Goal: Task Accomplishment & Management: Use online tool/utility

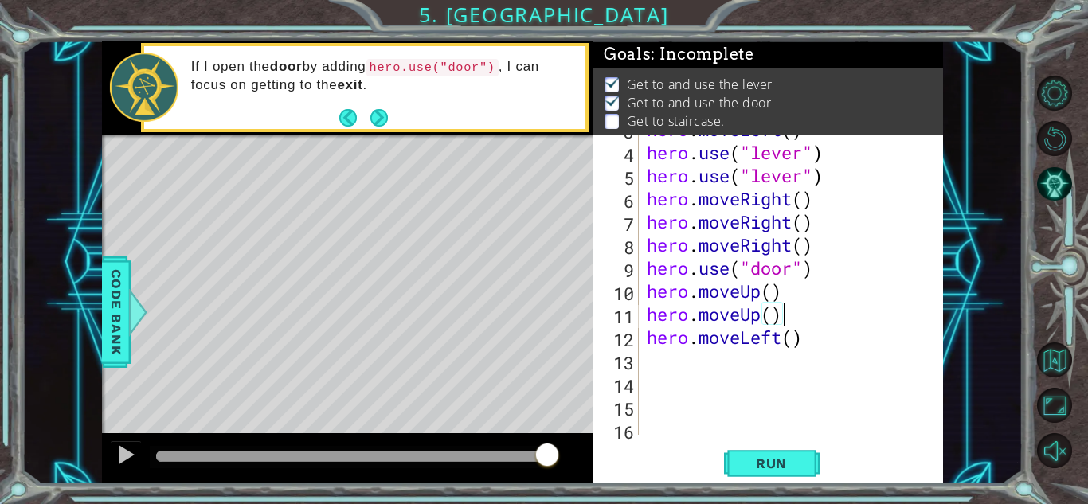
scroll to position [64, 0]
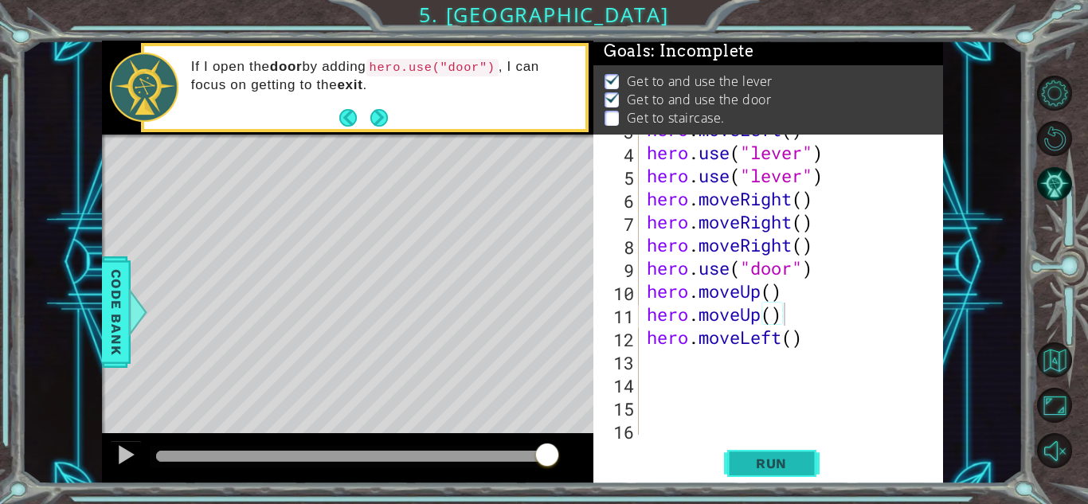
click at [771, 459] on span "Run" at bounding box center [771, 463] width 63 height 16
click at [815, 341] on div "hero . moveLeft ( ) hero . use ( "lever" ) hero . use ( "lever" ) hero . moveRi…" at bounding box center [788, 291] width 291 height 346
type textarea "hero.moveLeft()"
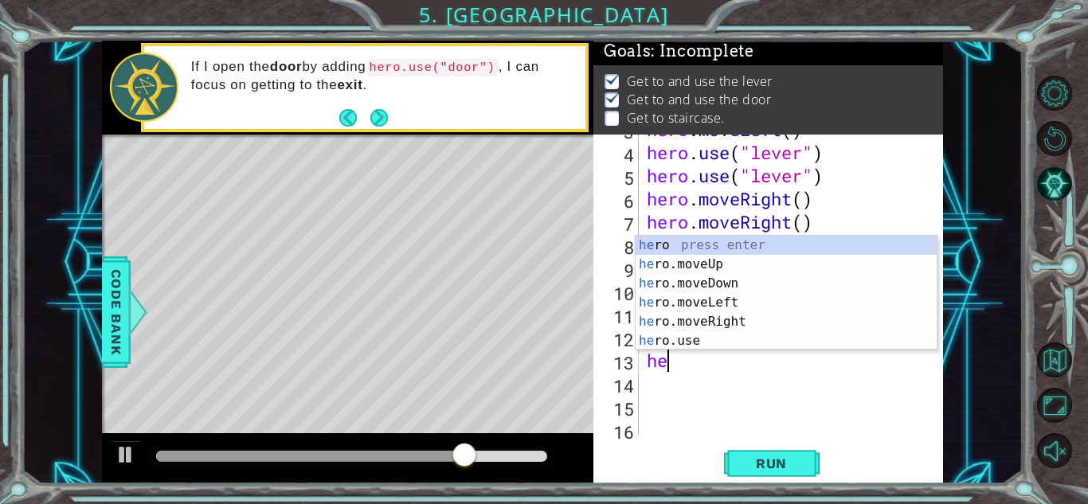
type textarea "her"
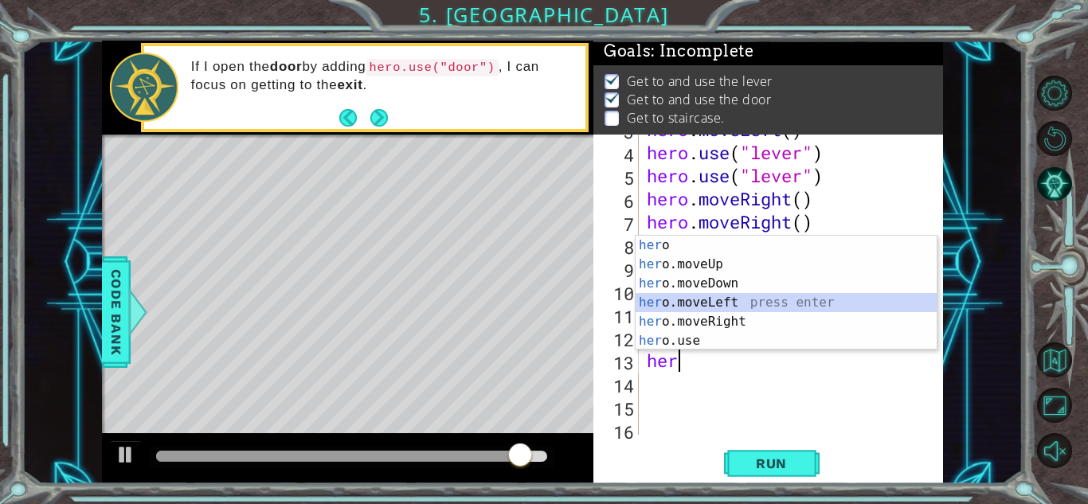
click at [711, 304] on div "her o press enter her o.moveUp press enter her o.moveDown press enter her o.mov…" at bounding box center [785, 312] width 301 height 153
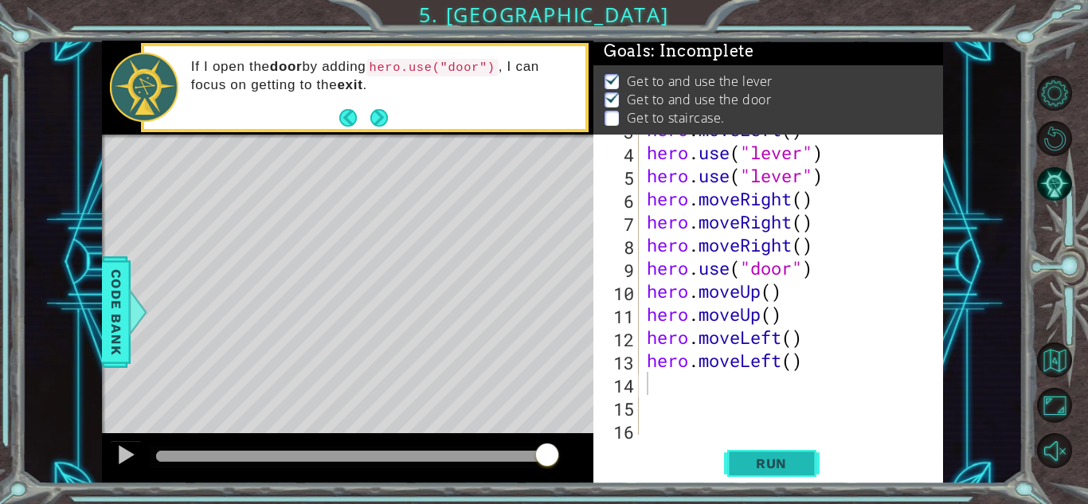
click at [784, 462] on span "Run" at bounding box center [771, 463] width 63 height 16
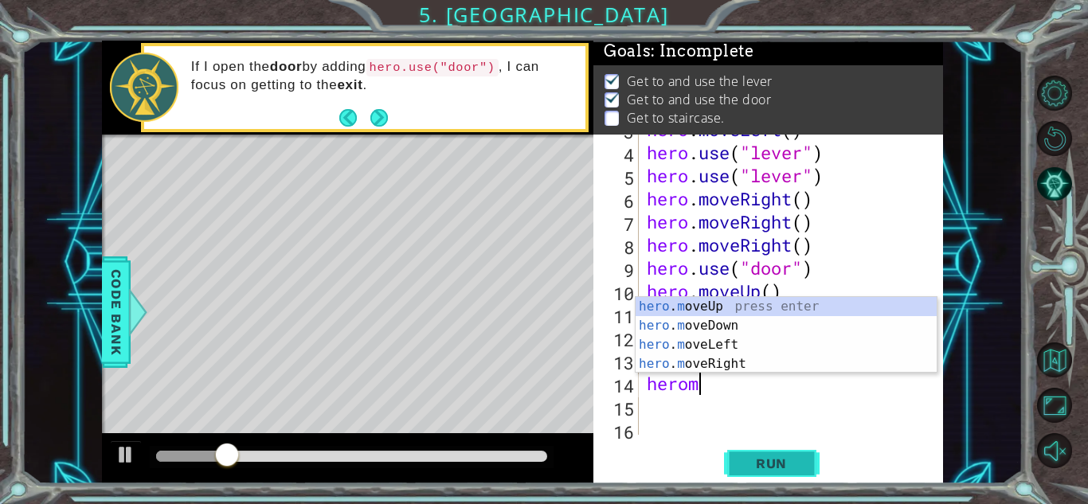
scroll to position [0, 2]
type textarea "heromo"
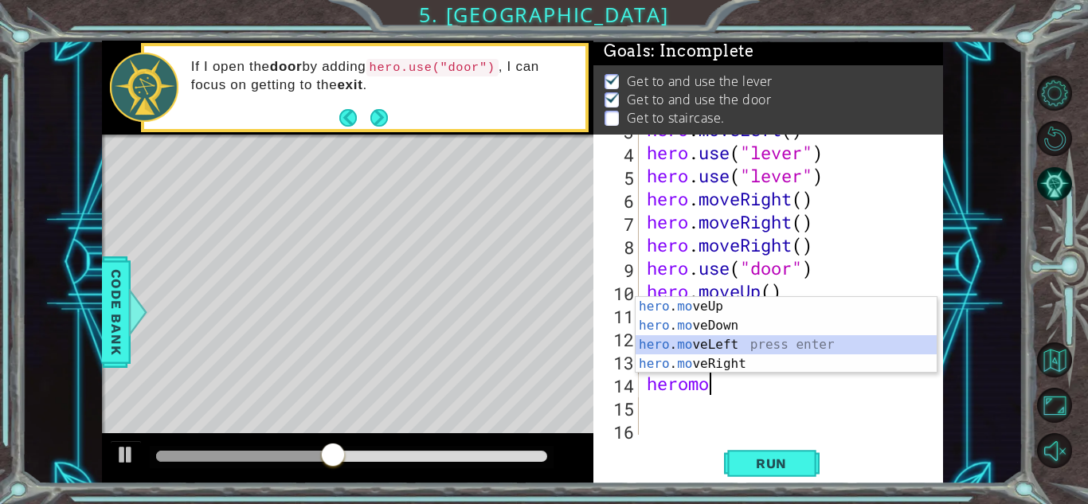
click at [721, 336] on div "hero . mo veUp press enter hero . mo veDown press enter hero . mo veLeft press …" at bounding box center [785, 354] width 301 height 115
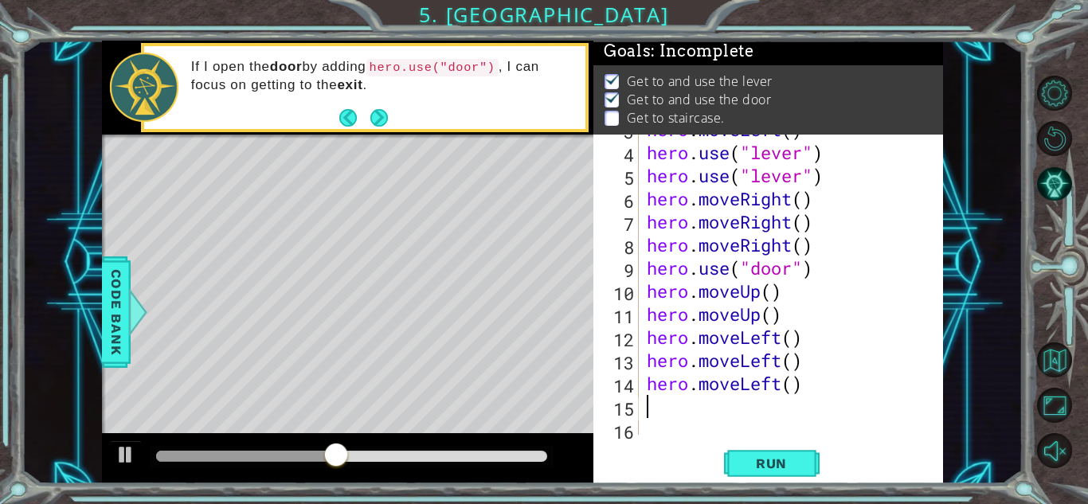
scroll to position [0, 0]
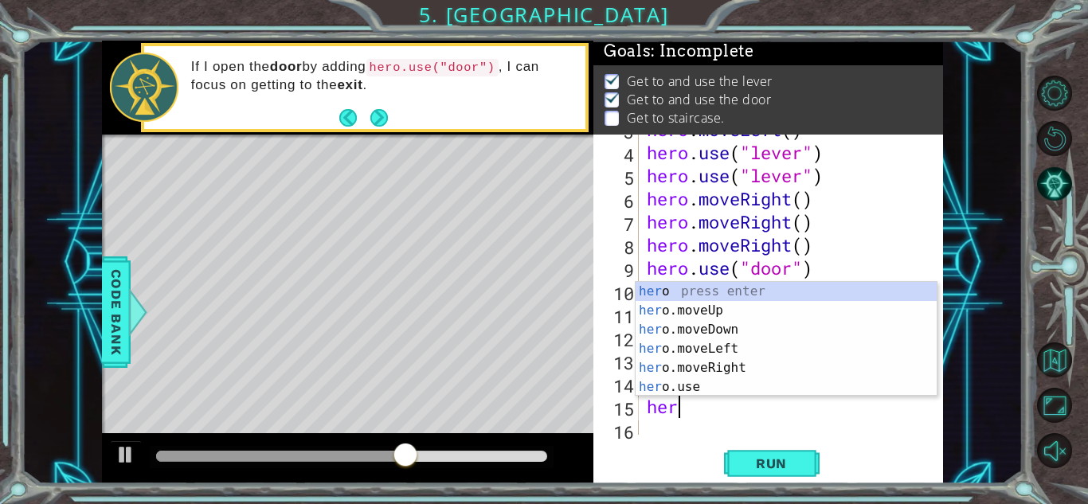
type textarea "hero"
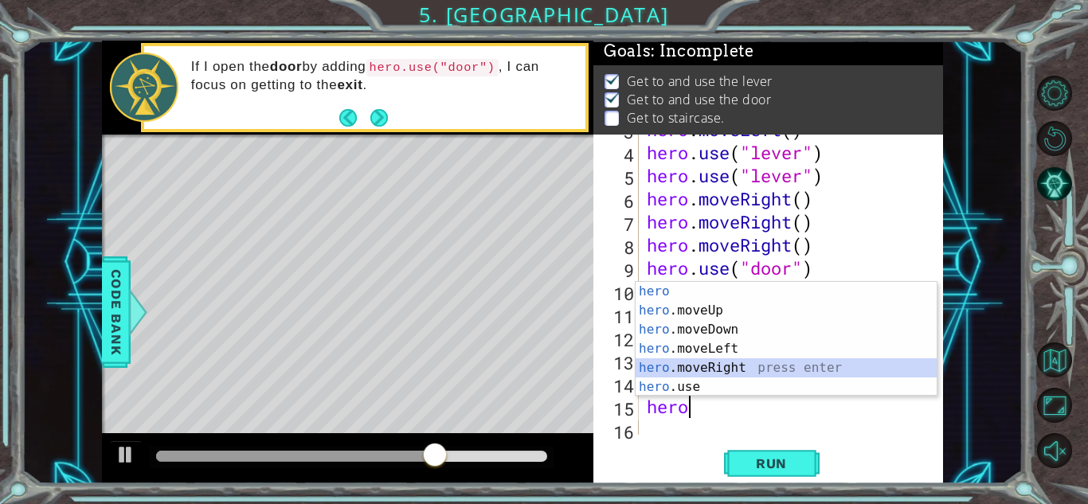
click at [692, 365] on div "hero press enter hero .moveUp press enter hero .moveDown press enter hero .move…" at bounding box center [785, 358] width 301 height 153
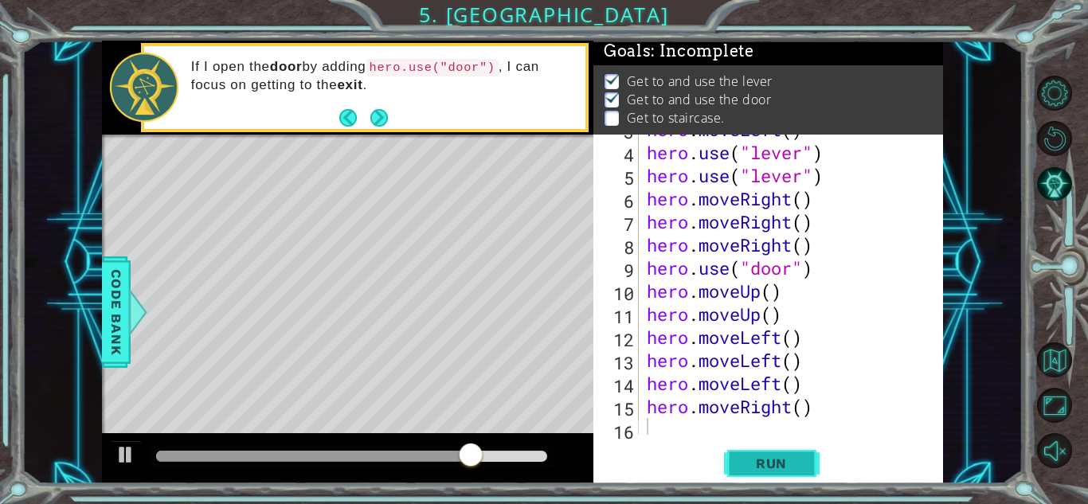
click at [772, 473] on button "Run" at bounding box center [772, 463] width 96 height 35
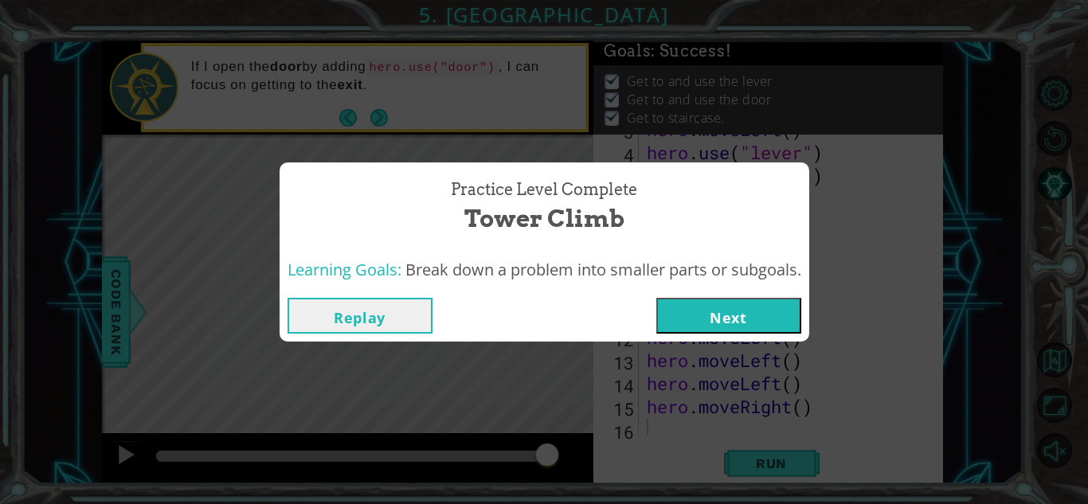
click at [728, 322] on button "Next" at bounding box center [728, 316] width 145 height 36
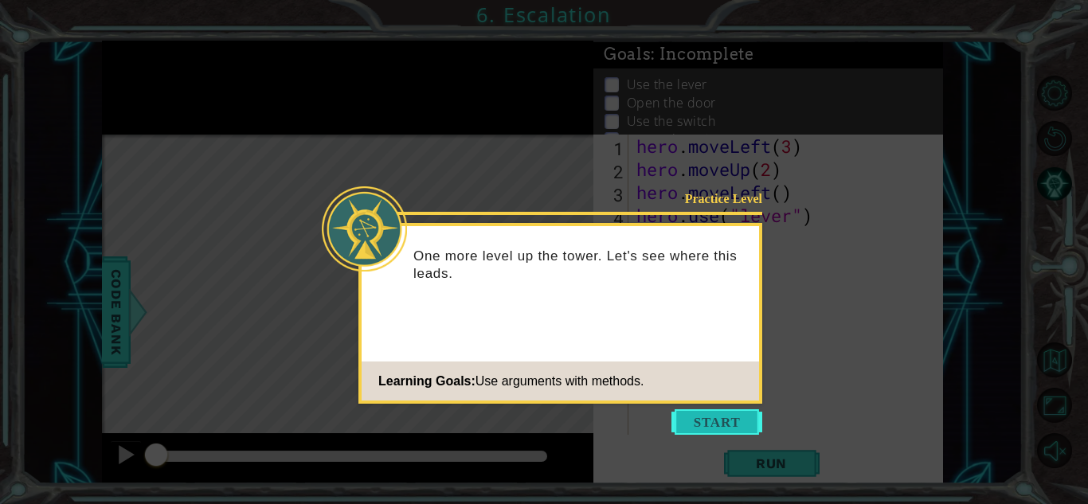
click at [725, 421] on button "Start" at bounding box center [716, 421] width 91 height 25
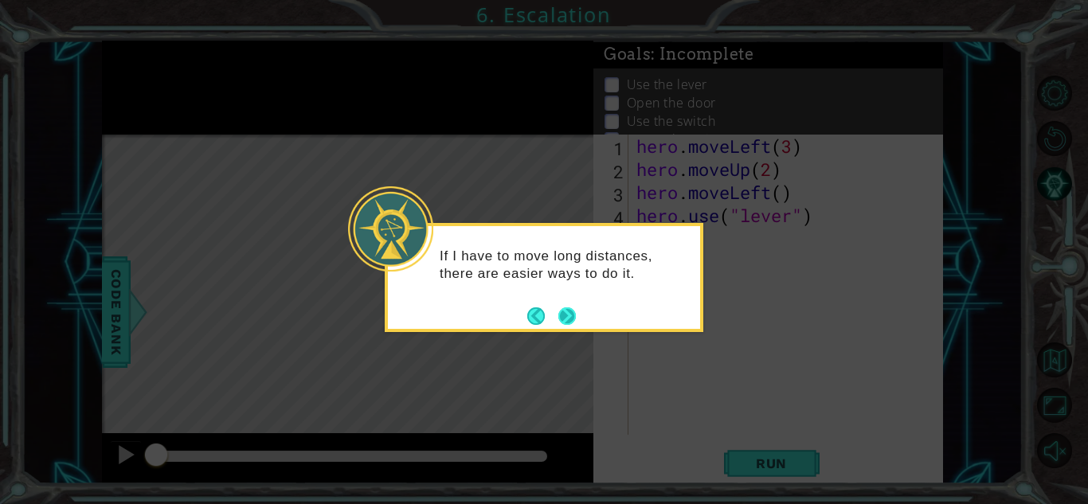
click at [576, 308] on button "Next" at bounding box center [567, 316] width 21 height 21
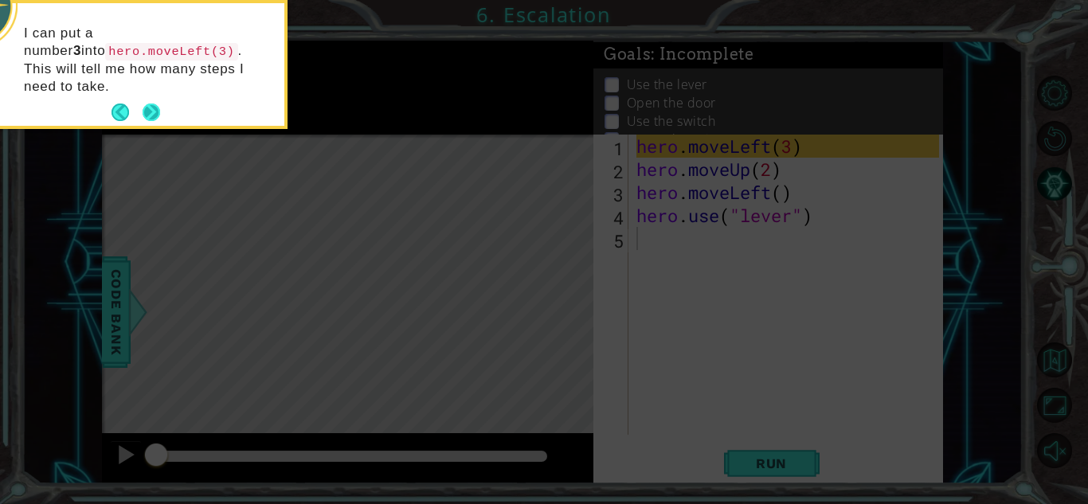
click at [156, 102] on button "Next" at bounding box center [151, 112] width 21 height 21
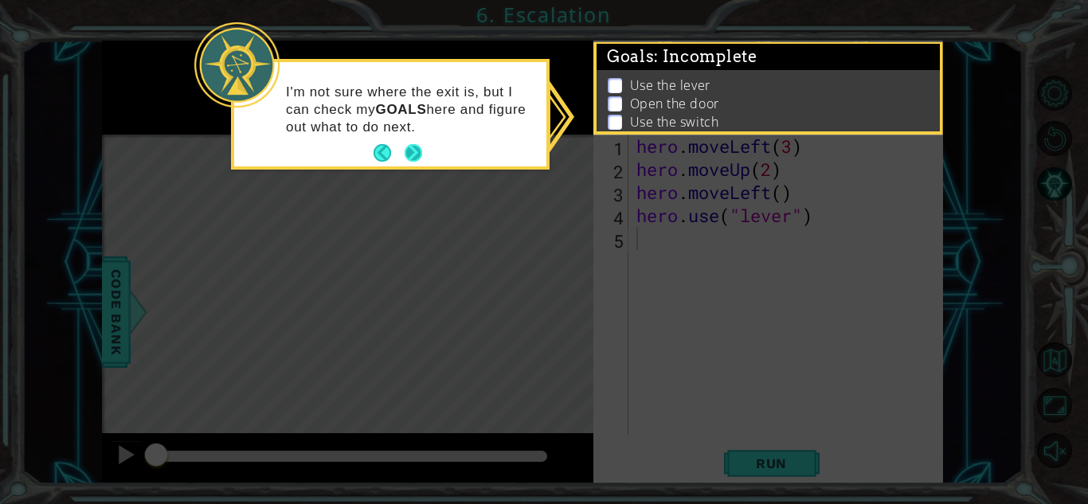
click at [419, 148] on button "Next" at bounding box center [413, 153] width 29 height 29
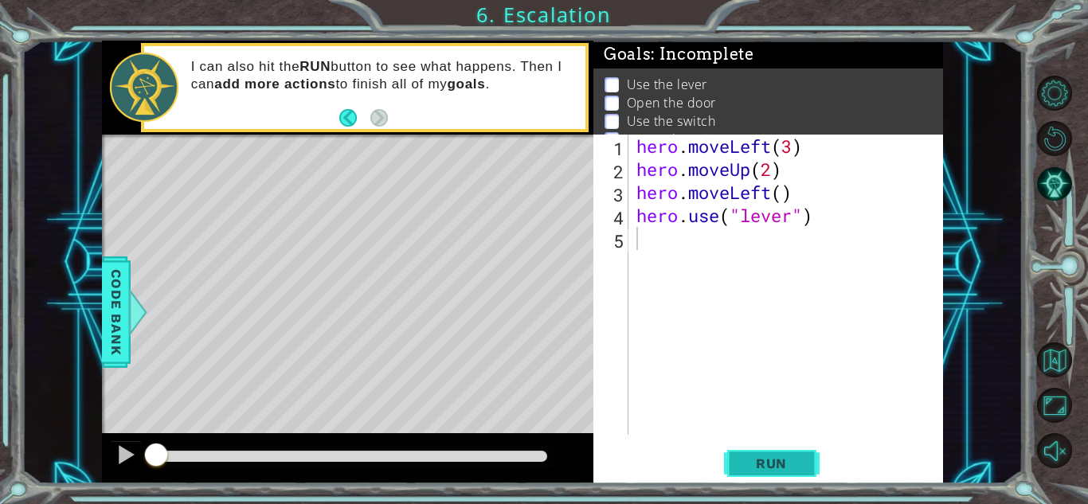
click at [756, 460] on span "Run" at bounding box center [771, 463] width 63 height 16
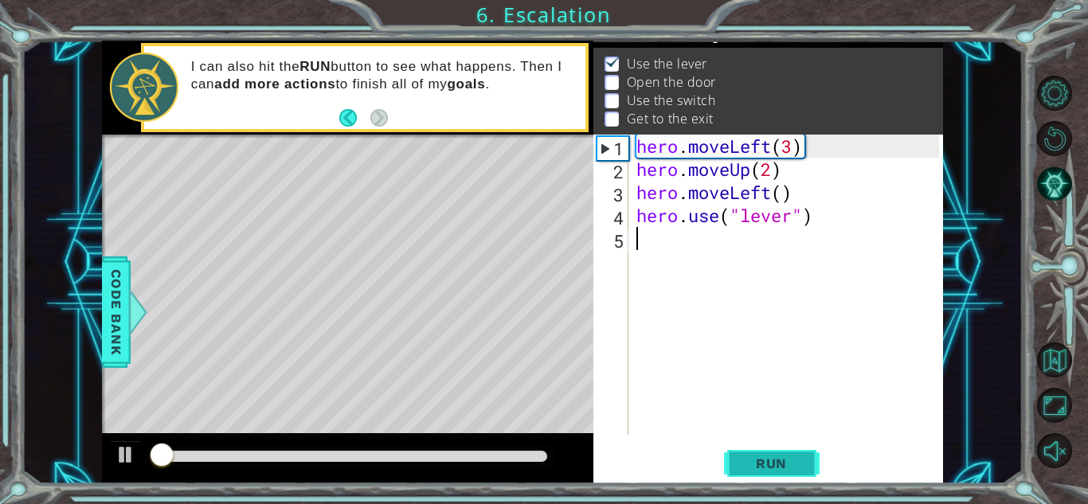
scroll to position [21, 0]
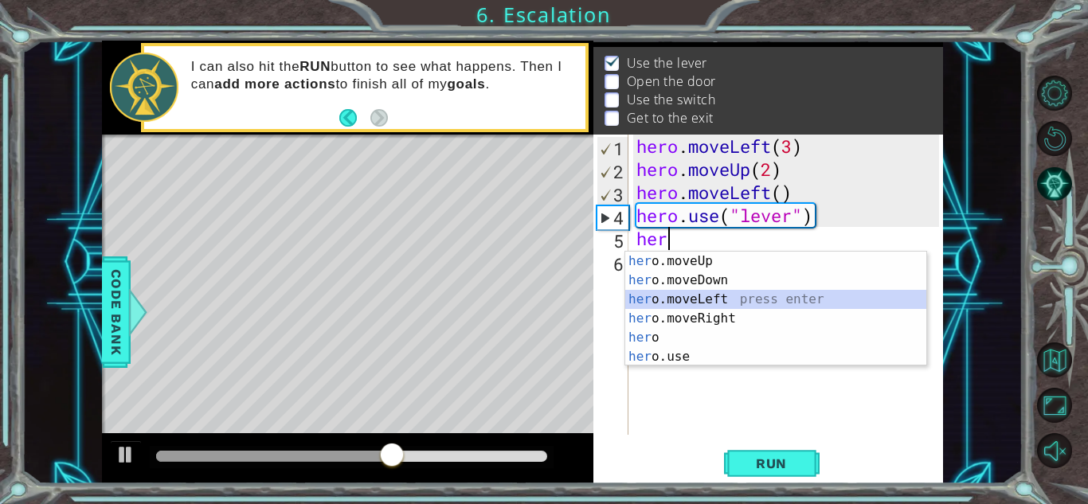
click at [701, 293] on div "her o.moveUp press enter her o.moveDown press enter her o.moveLeft press enter …" at bounding box center [775, 328] width 301 height 153
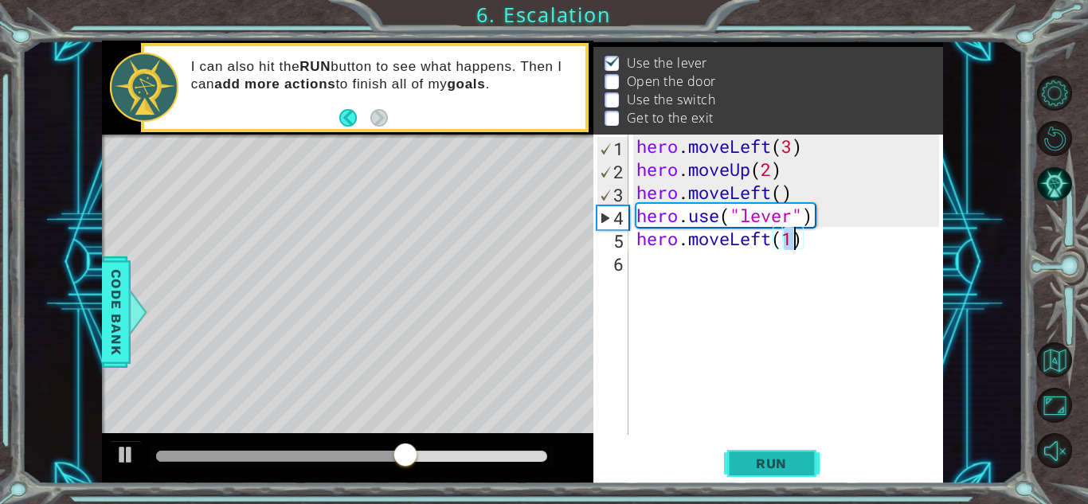
type textarea "hero.moveLeft(1)"
click at [756, 457] on span "Run" at bounding box center [771, 463] width 63 height 16
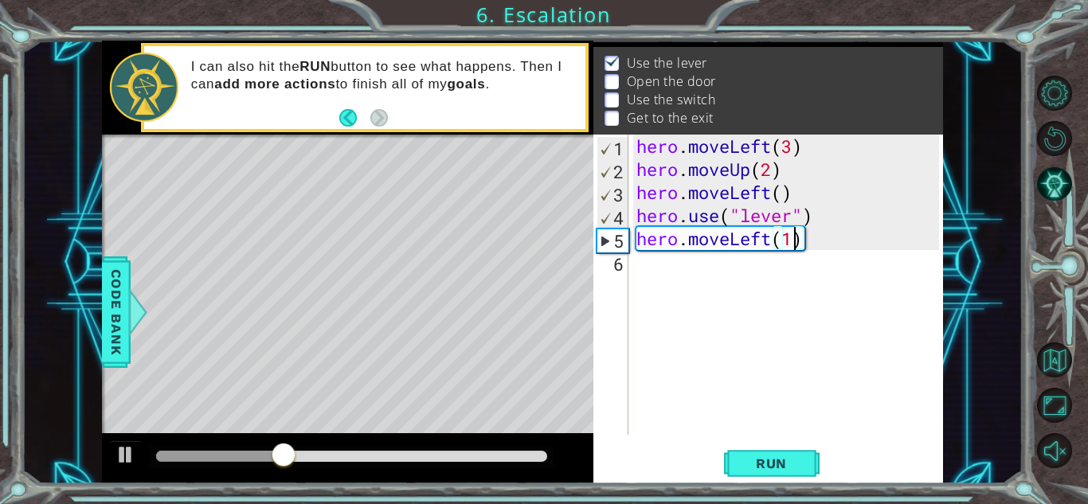
click at [828, 247] on div "hero . moveLeft ( 3 ) hero . moveUp ( 2 ) hero . moveLeft ( ) hero . use ( "lev…" at bounding box center [790, 308] width 314 height 346
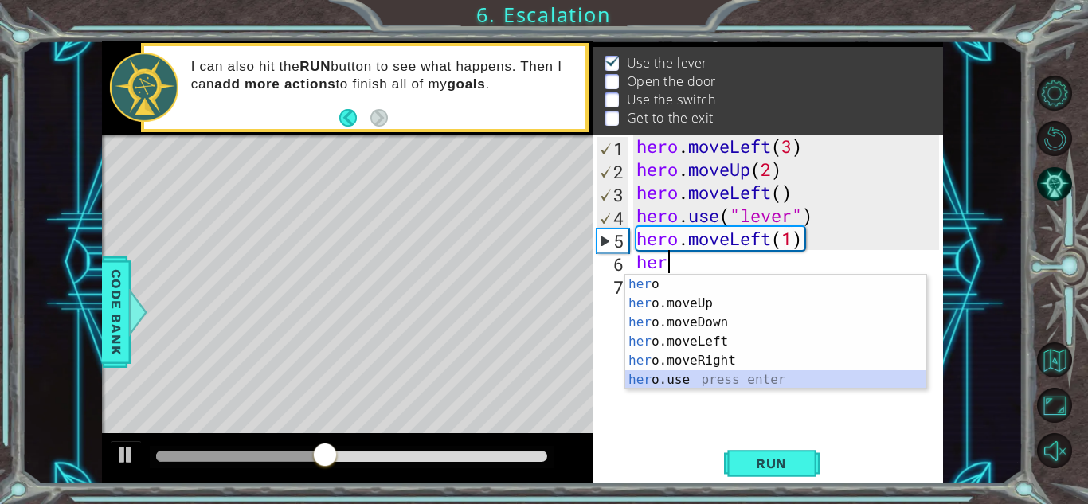
click at [724, 379] on div "her o press enter her o.moveUp press enter her o.moveDown press enter her o.mov…" at bounding box center [775, 351] width 301 height 153
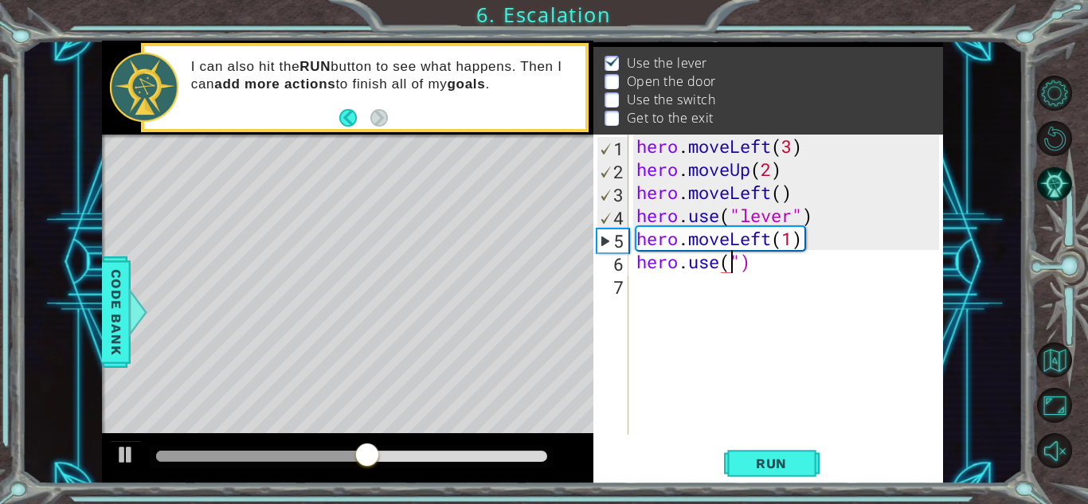
paste textarea """
type textarea "hero.use("door")"
click at [779, 459] on span "Run" at bounding box center [771, 463] width 63 height 16
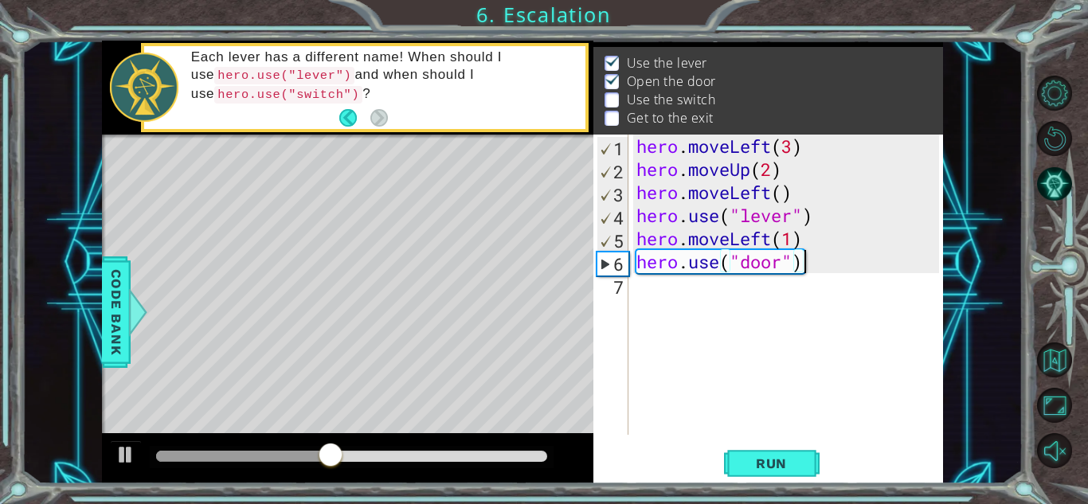
click at [820, 266] on div "hero . moveLeft ( 3 ) hero . moveUp ( 2 ) hero . moveLeft ( ) hero . use ( "lev…" at bounding box center [790, 308] width 314 height 346
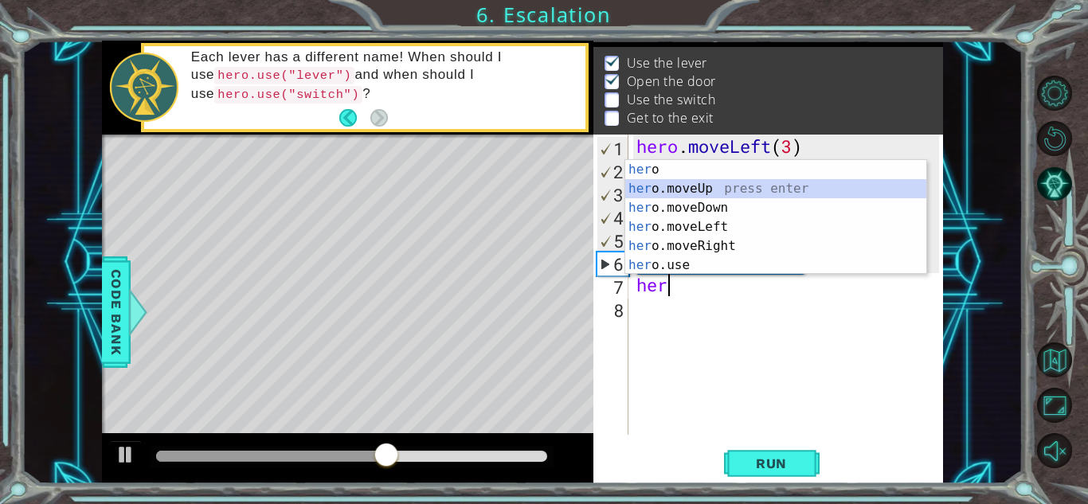
click at [712, 182] on div "her o press enter her o.moveUp press enter her o.moveDown press enter her o.mov…" at bounding box center [775, 236] width 301 height 153
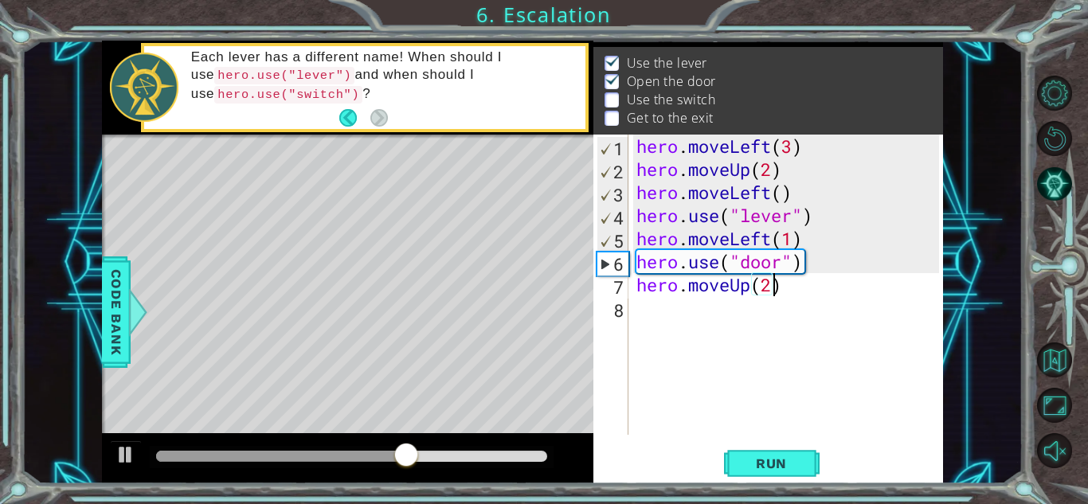
scroll to position [0, 6]
type textarea "hero.moveUp(2)"
click at [769, 475] on button "Run" at bounding box center [772, 463] width 96 height 35
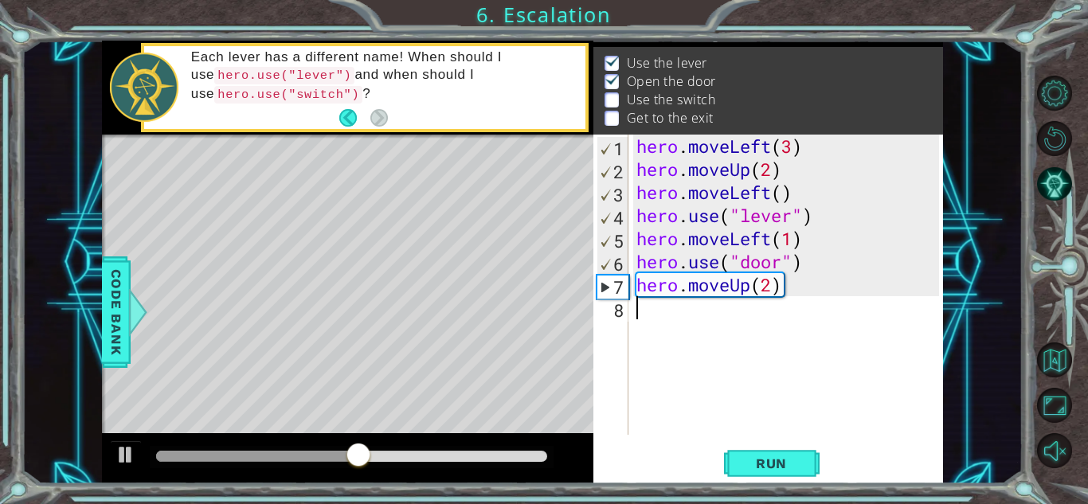
click at [809, 300] on div "hero . moveLeft ( 3 ) hero . moveUp ( 2 ) hero . moveLeft ( ) hero . use ( "lev…" at bounding box center [790, 308] width 314 height 346
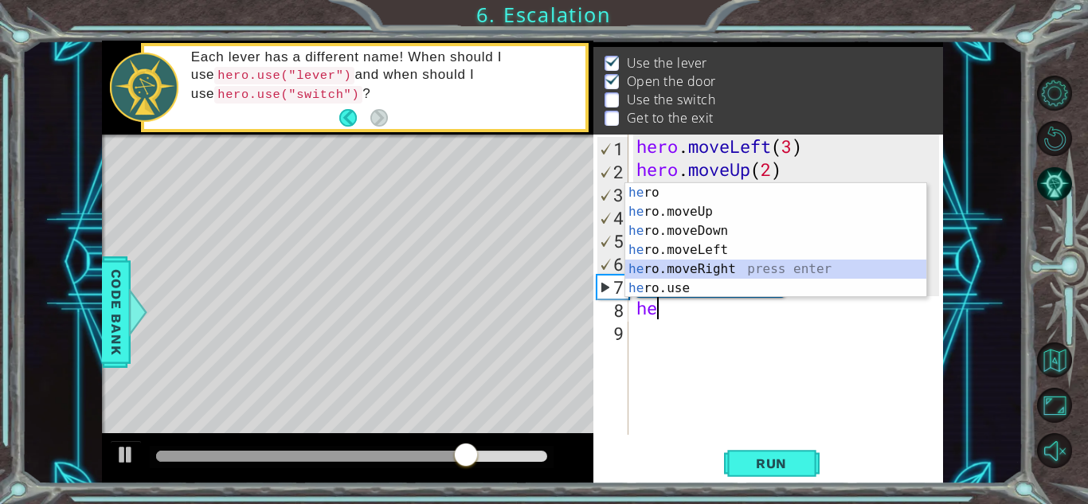
click at [717, 265] on div "he ro press enter he ro.moveUp press enter he ro.moveDown press enter he ro.mov…" at bounding box center [775, 259] width 301 height 153
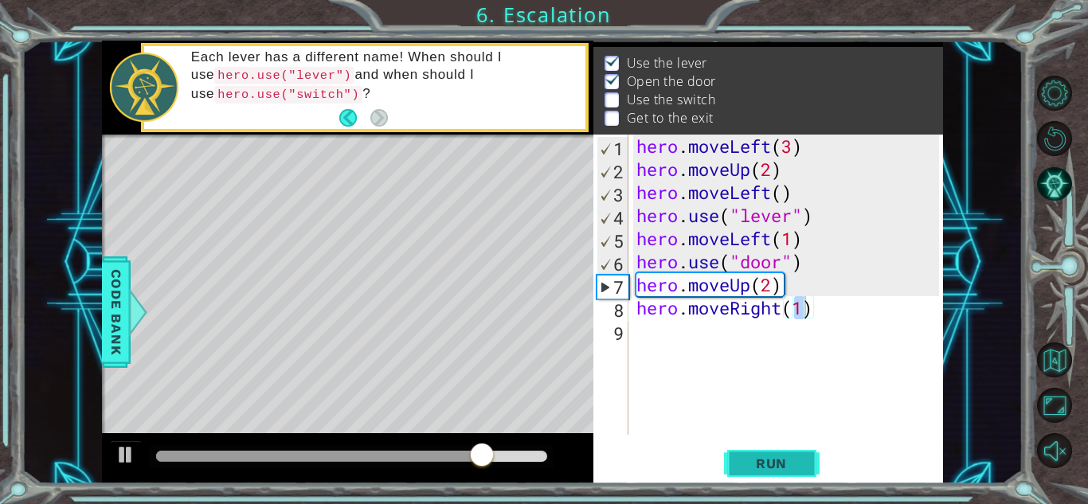
click at [756, 472] on button "Run" at bounding box center [772, 463] width 96 height 35
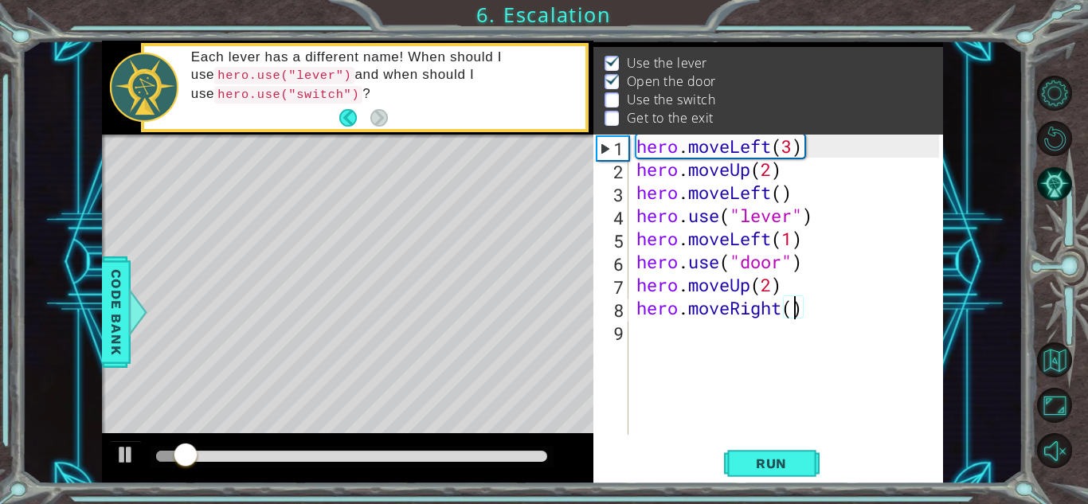
scroll to position [0, 7]
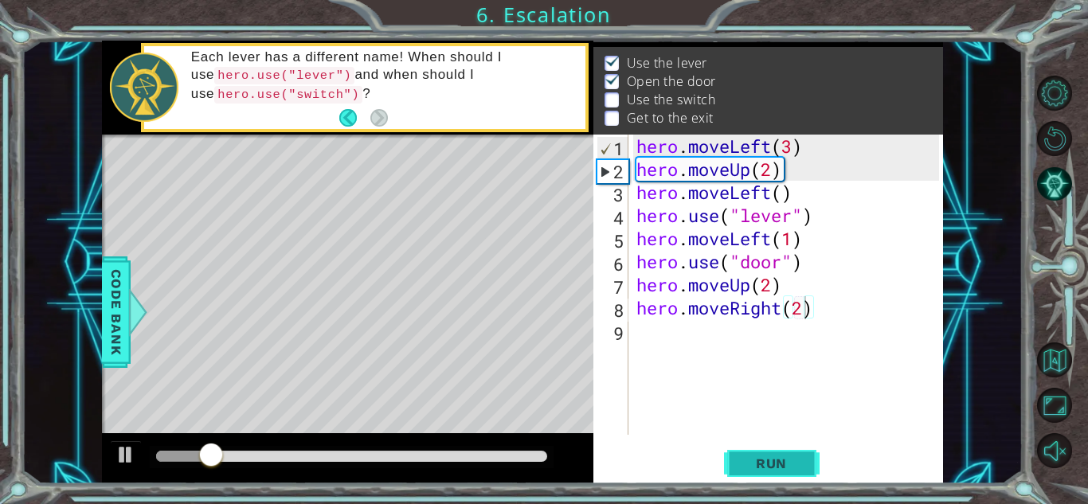
click at [766, 467] on span "Run" at bounding box center [771, 463] width 63 height 16
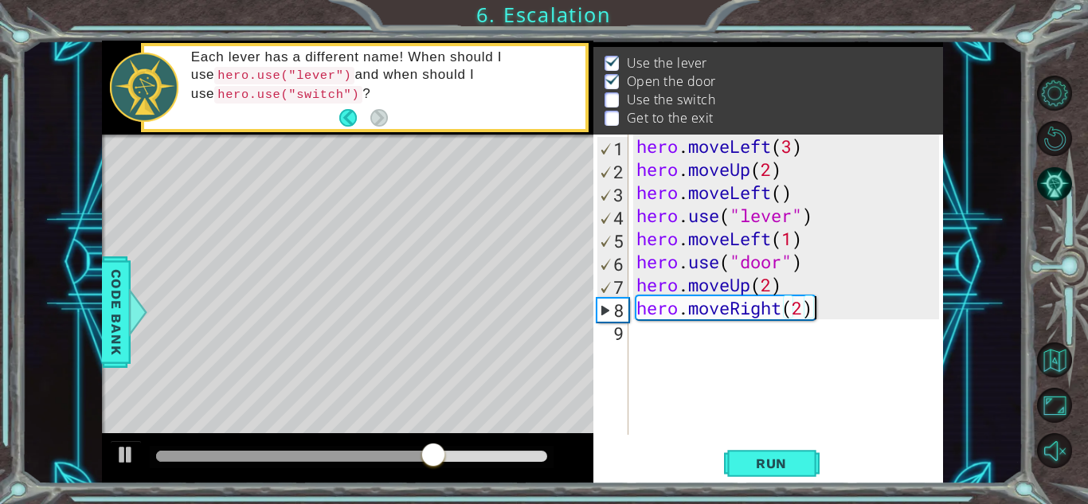
click at [851, 311] on div "hero . moveLeft ( 3 ) hero . moveUp ( 2 ) hero . moveLeft ( ) hero . use ( "lev…" at bounding box center [790, 308] width 314 height 346
click at [802, 306] on div "hero . moveLeft ( 3 ) hero . moveUp ( 2 ) hero . moveLeft ( ) hero . use ( "lev…" at bounding box center [790, 308] width 314 height 346
type textarea "hero.moveRight(3)"
click at [822, 305] on div "hero . moveLeft ( 3 ) hero . moveUp ( 2 ) hero . moveLeft ( ) hero . use ( "lev…" at bounding box center [790, 308] width 314 height 346
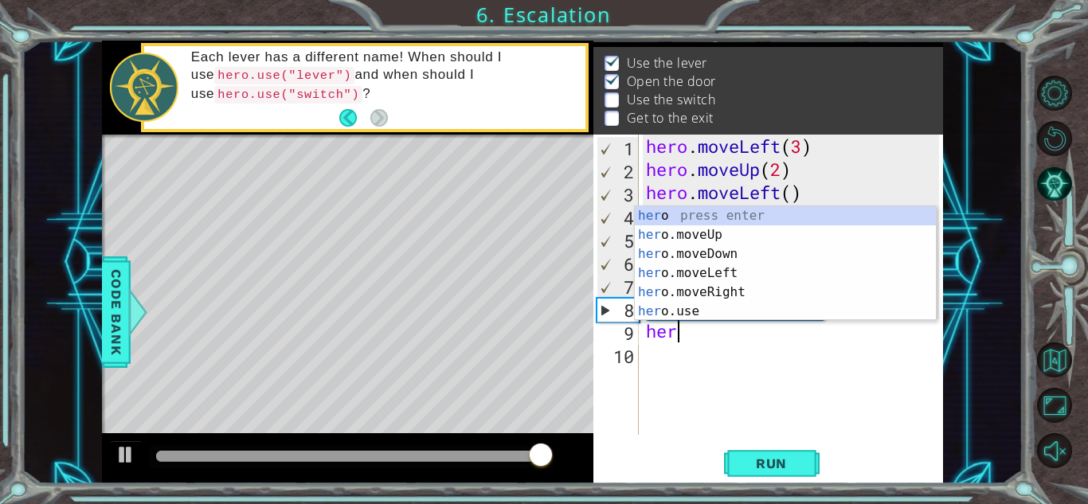
scroll to position [0, 1]
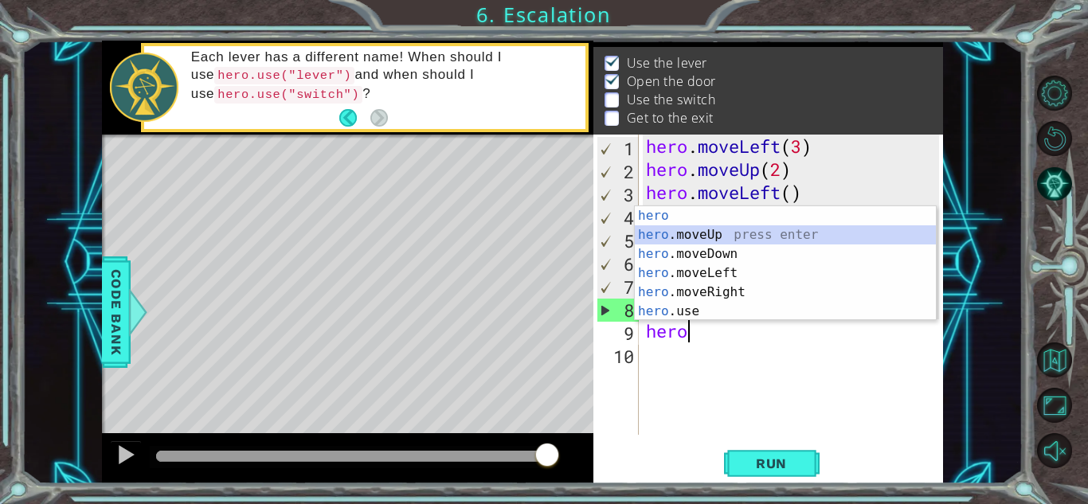
click at [729, 240] on div "hero press enter hero .moveUp press enter hero .moveDown press enter hero .move…" at bounding box center [785, 282] width 301 height 153
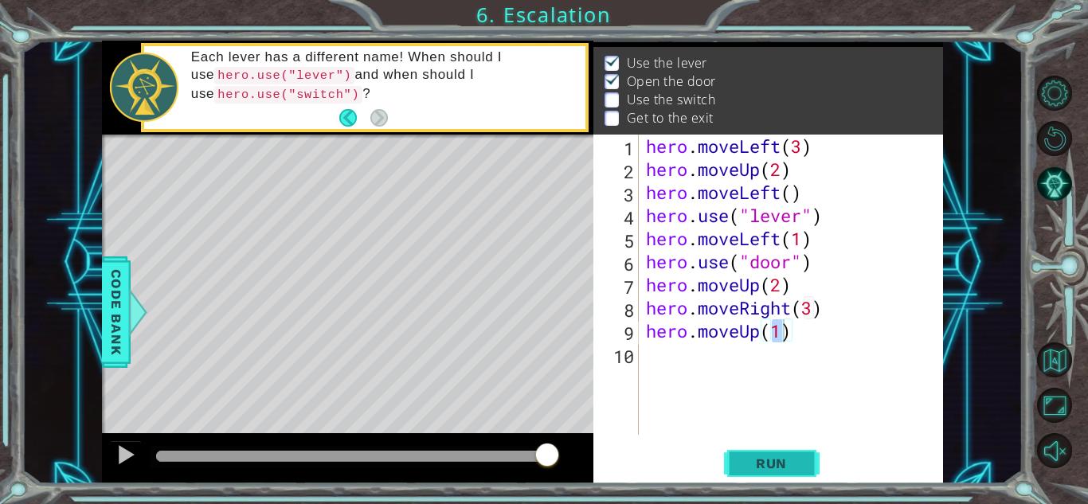
click at [777, 474] on button "Run" at bounding box center [772, 463] width 96 height 35
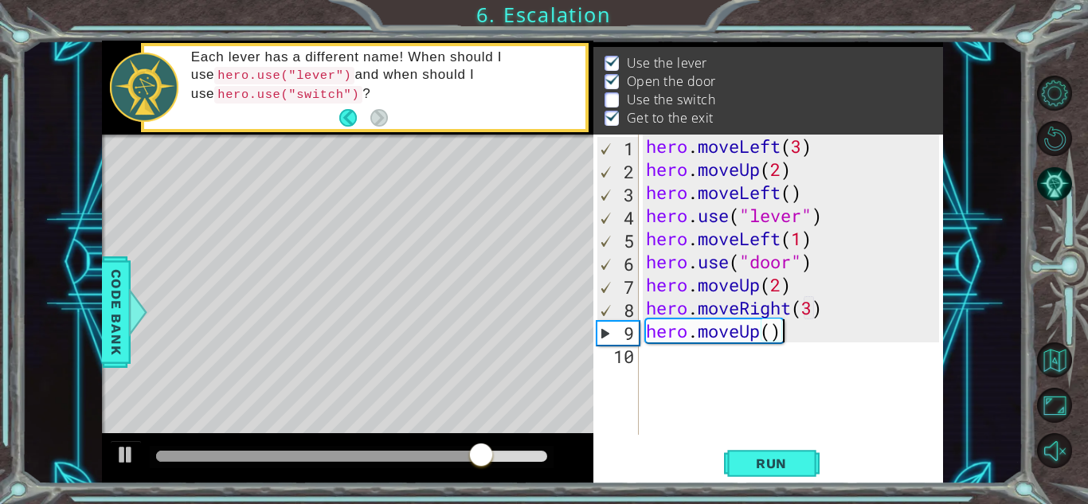
click at [795, 326] on div "hero . moveLeft ( 3 ) hero . moveUp ( 2 ) hero . moveLeft ( ) hero . use ( "lev…" at bounding box center [795, 308] width 304 height 346
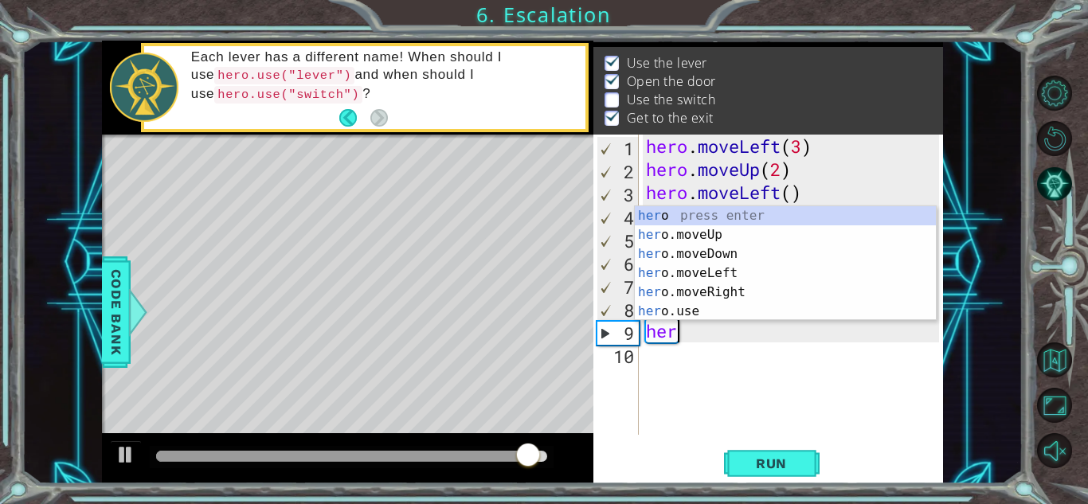
scroll to position [0, 0]
type textarea "h"
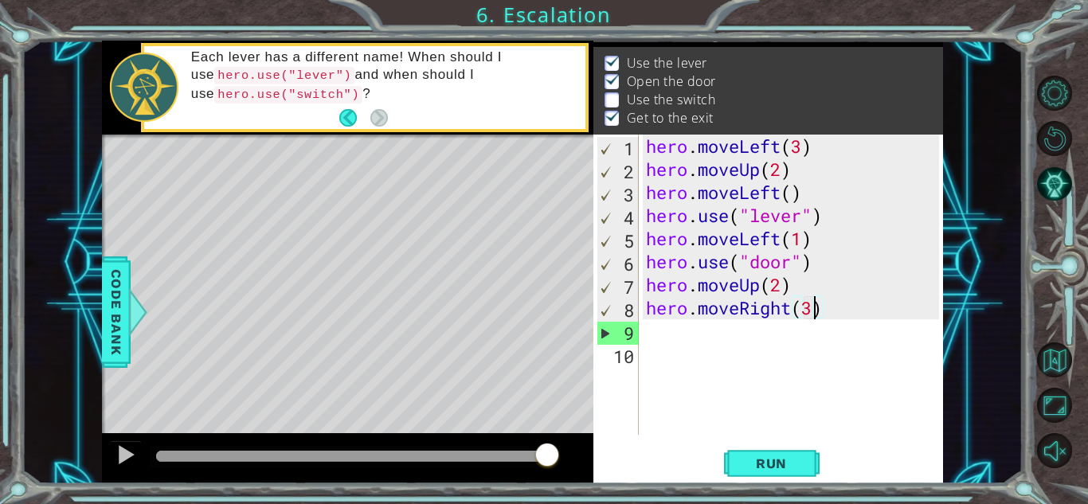
click at [815, 310] on div "hero . moveLeft ( 3 ) hero . moveUp ( 2 ) hero . moveLeft ( ) hero . use ( "lev…" at bounding box center [795, 308] width 304 height 346
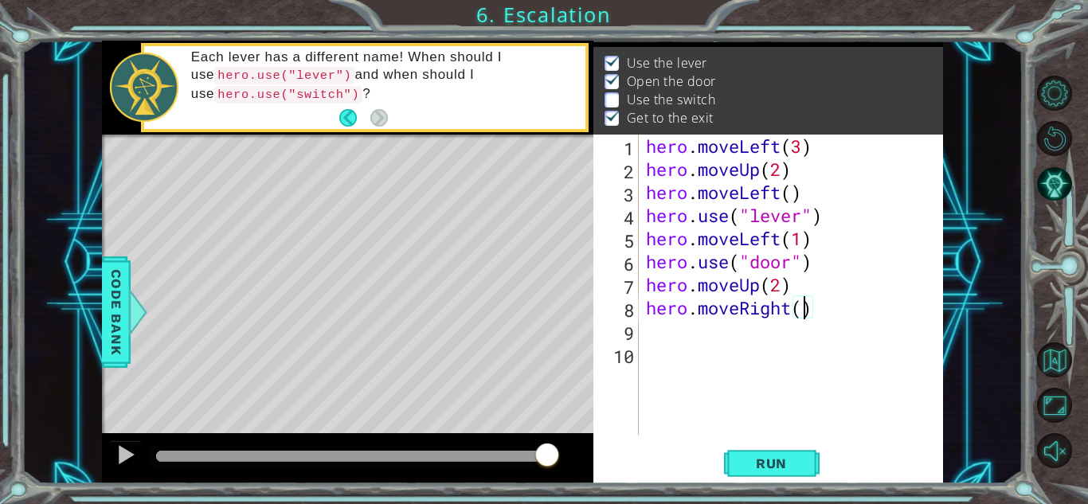
scroll to position [0, 7]
type textarea "hero.moveRight(2)"
click at [834, 314] on div "hero . moveLeft ( 3 ) hero . moveUp ( 2 ) hero . moveLeft ( ) hero . use ( "lev…" at bounding box center [795, 308] width 304 height 346
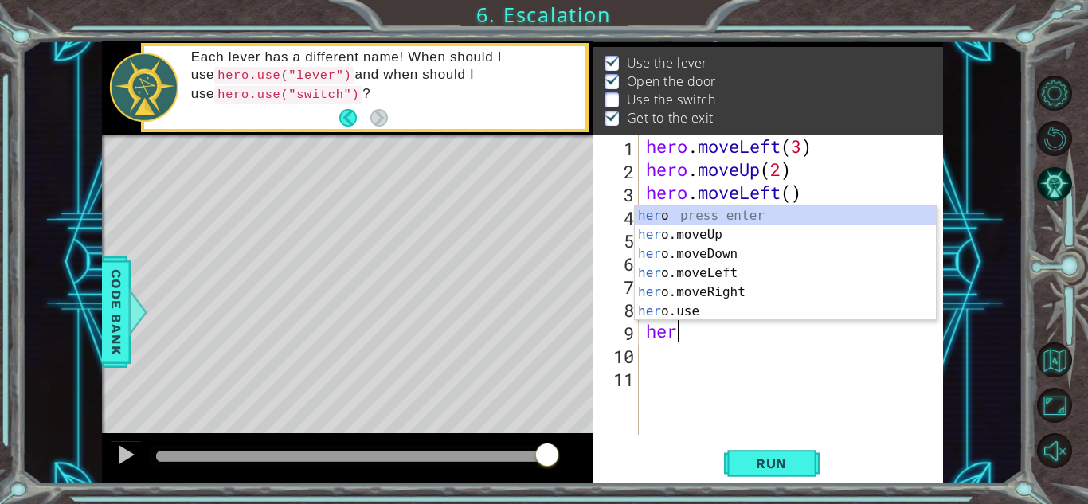
click at [779, 320] on body "1 ההההההההההההההההההההההההההההההההההההההההההההההההההההההההההההההההההההההההההההה…" at bounding box center [544, 252] width 1088 height 504
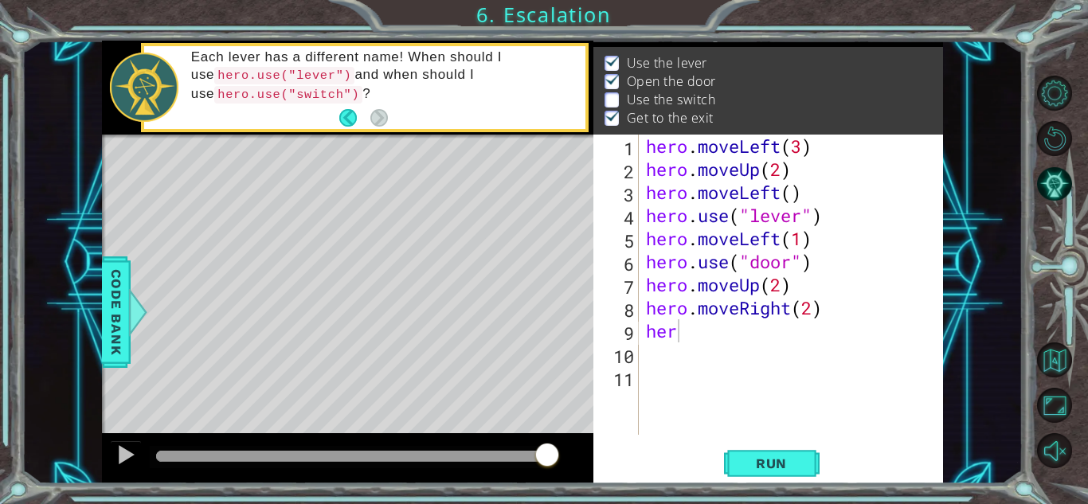
click at [682, 338] on div "hero . moveLeft ( 3 ) hero . moveUp ( 2 ) hero . moveLeft ( ) hero . use ( "lev…" at bounding box center [795, 308] width 304 height 346
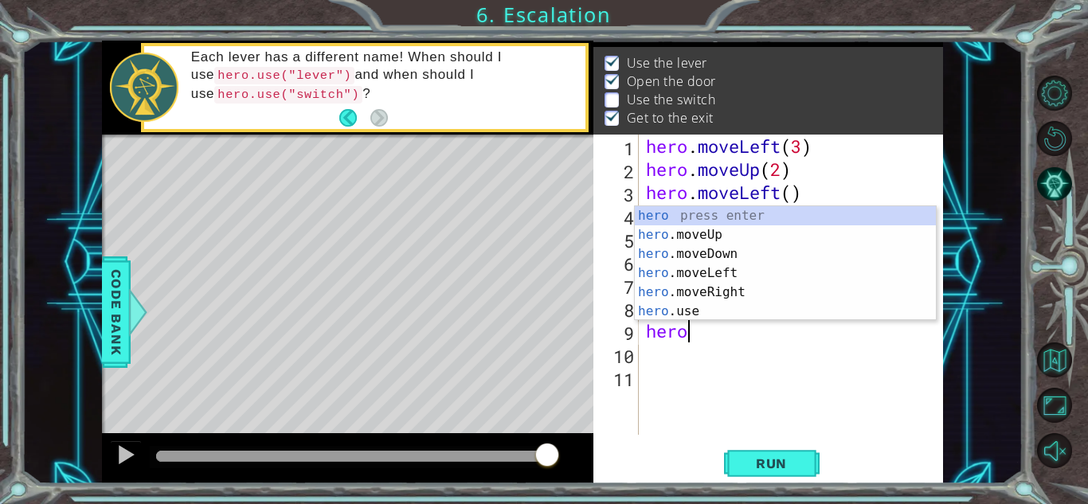
scroll to position [0, 1]
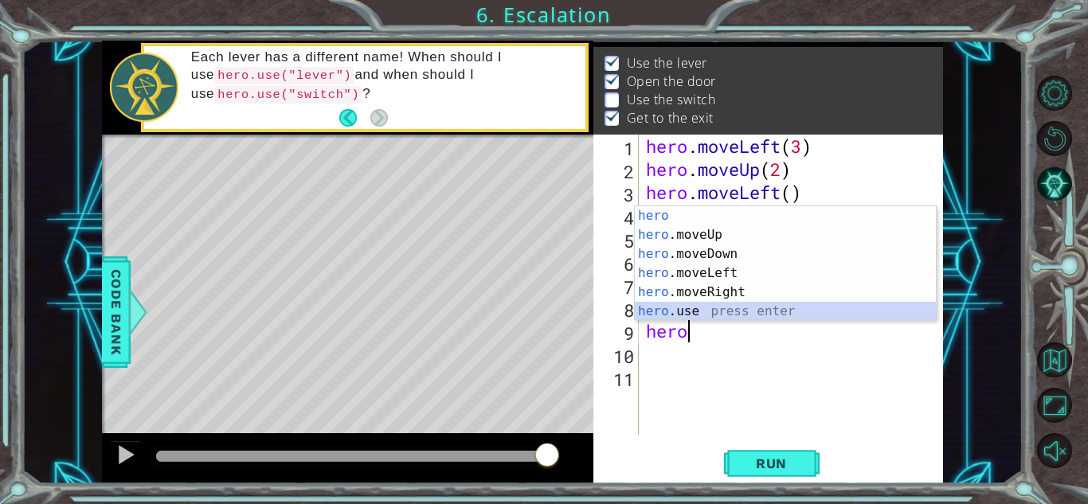
click at [699, 311] on div "hero press enter hero .moveUp press enter hero .moveDown press enter hero .move…" at bounding box center [785, 282] width 301 height 153
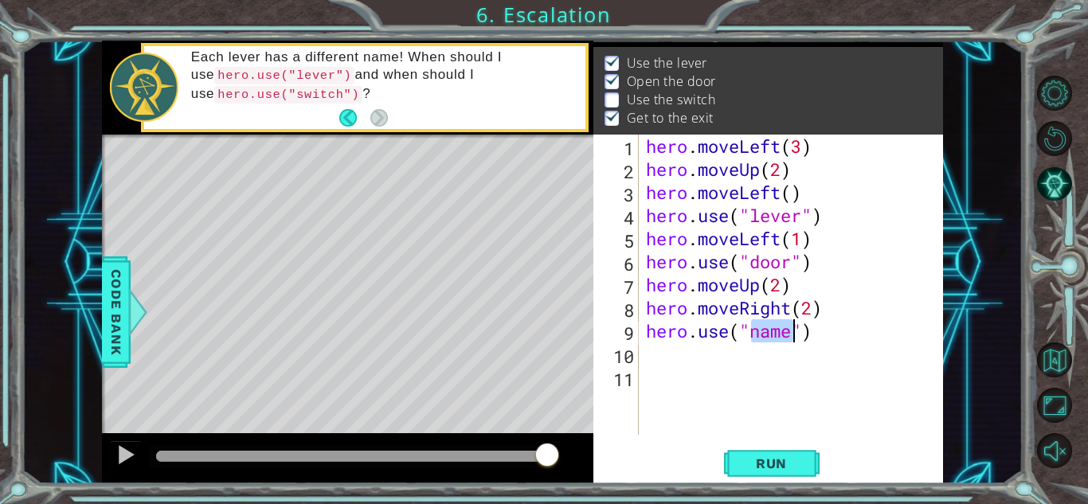
click at [791, 326] on div "hero . moveLeft ( 3 ) hero . moveUp ( 2 ) hero . moveLeft ( ) hero . use ( "lev…" at bounding box center [791, 285] width 296 height 300
type textarea "hero.use("switch")"
click at [839, 337] on div "hero . moveLeft ( 3 ) hero . moveUp ( 2 ) hero . moveLeft ( ) hero . use ( "lev…" at bounding box center [795, 308] width 304 height 346
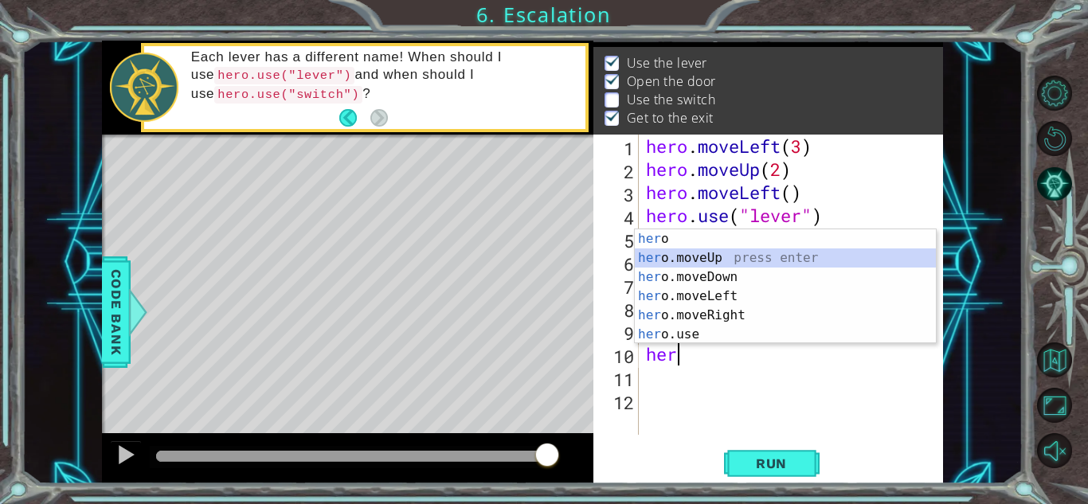
click at [718, 259] on div "her o press enter her o.moveUp press enter her o.moveDown press enter her o.mov…" at bounding box center [785, 305] width 301 height 153
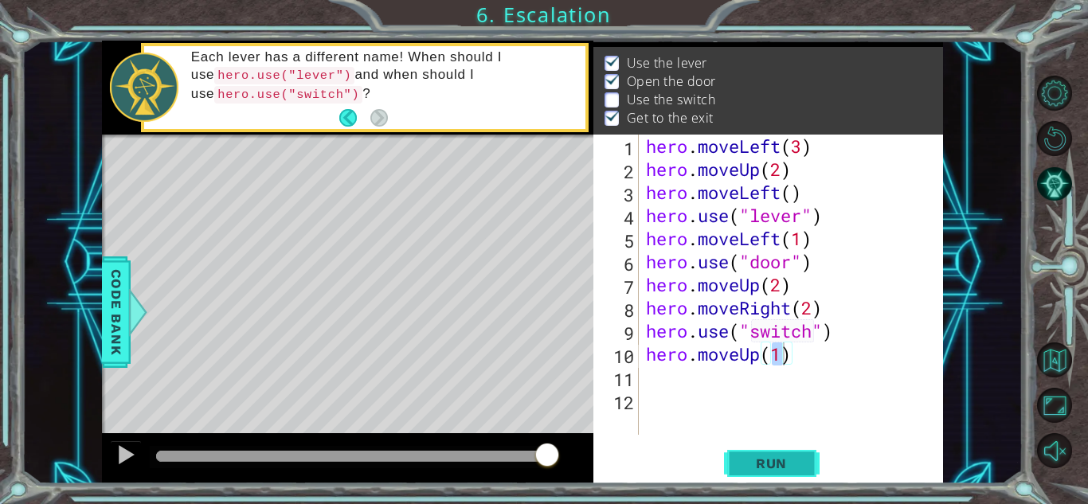
click at [764, 460] on span "Run" at bounding box center [771, 463] width 63 height 16
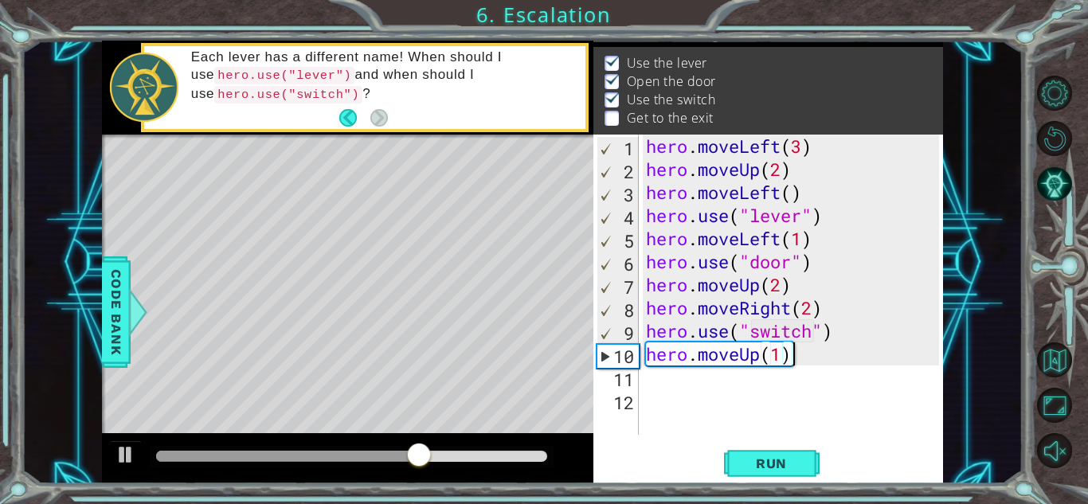
click at [806, 359] on div "hero . moveLeft ( 3 ) hero . moveUp ( 2 ) hero . moveLeft ( ) hero . use ( "lev…" at bounding box center [795, 308] width 304 height 346
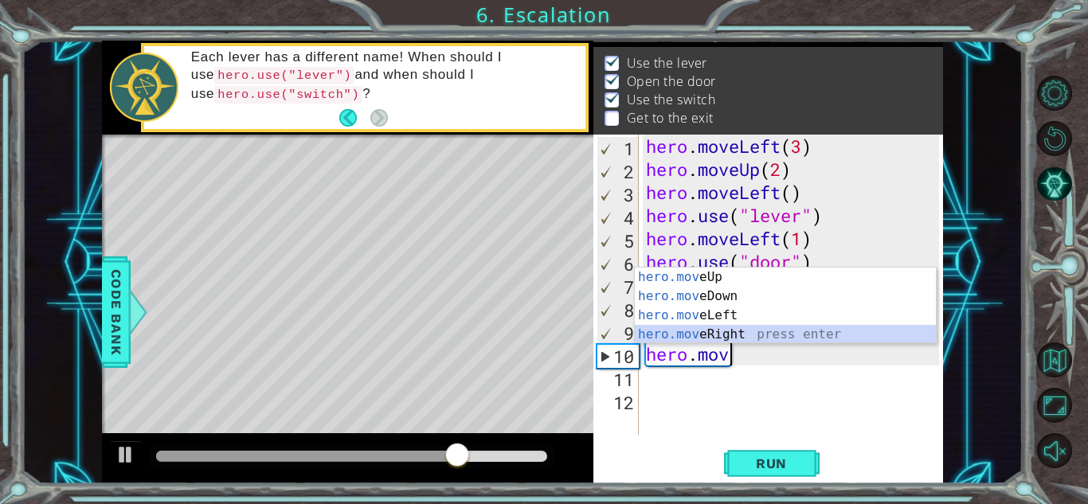
click at [730, 328] on div "hero.mov eUp press enter hero.mov eDown press enter hero.mov eLeft press enter …" at bounding box center [785, 325] width 301 height 115
type textarea "hero.moveRight(1)"
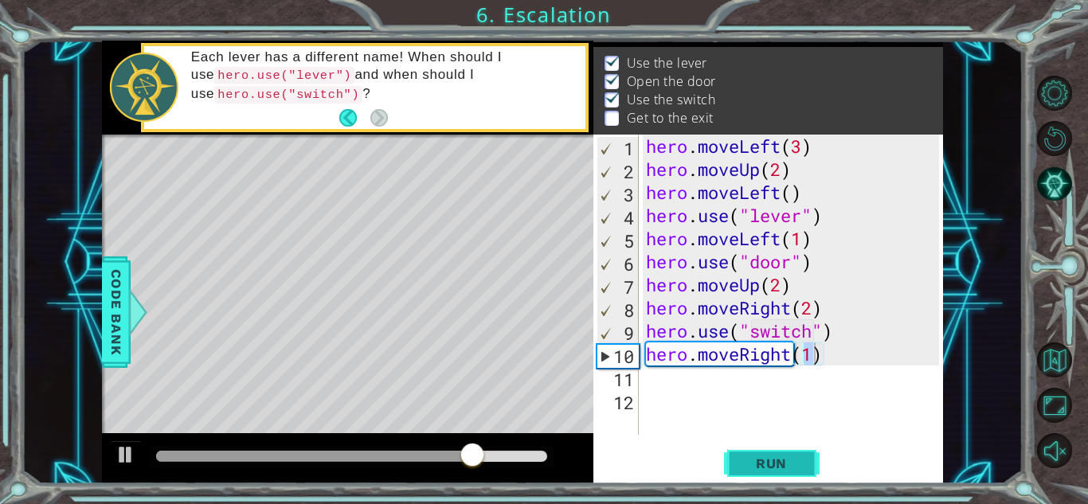
click at [771, 463] on span "Run" at bounding box center [771, 463] width 63 height 16
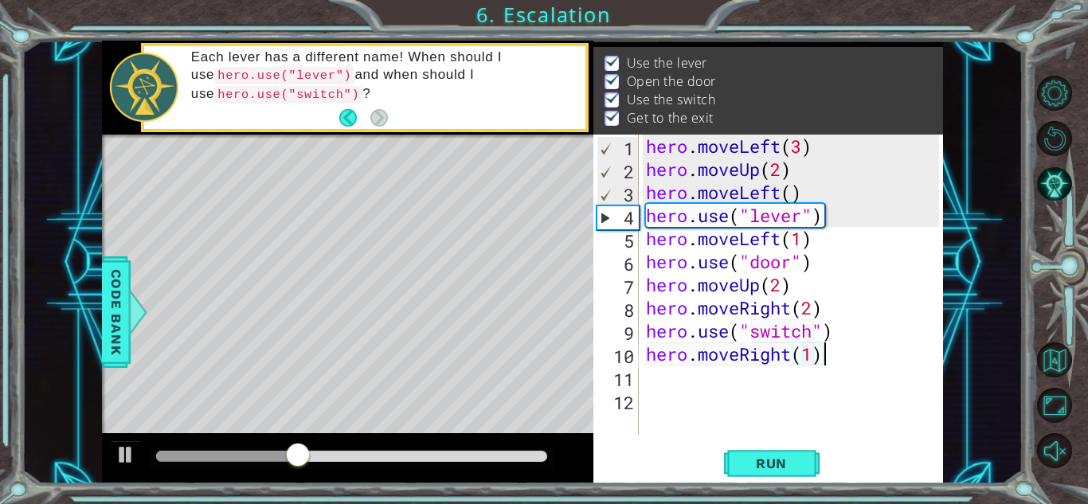
click at [829, 355] on div "hero . moveLeft ( 3 ) hero . moveUp ( 2 ) hero . moveLeft ( ) hero . use ( "lev…" at bounding box center [795, 308] width 304 height 346
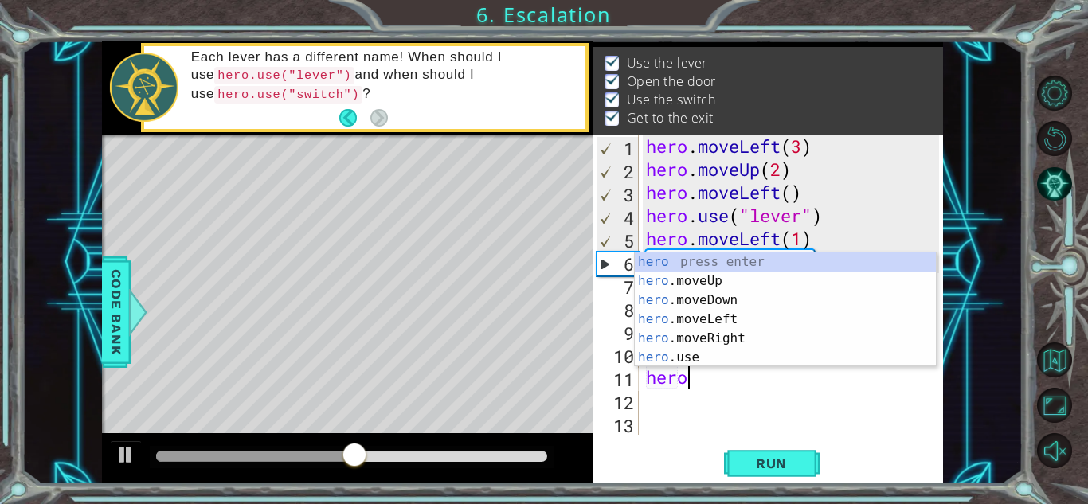
scroll to position [0, 1]
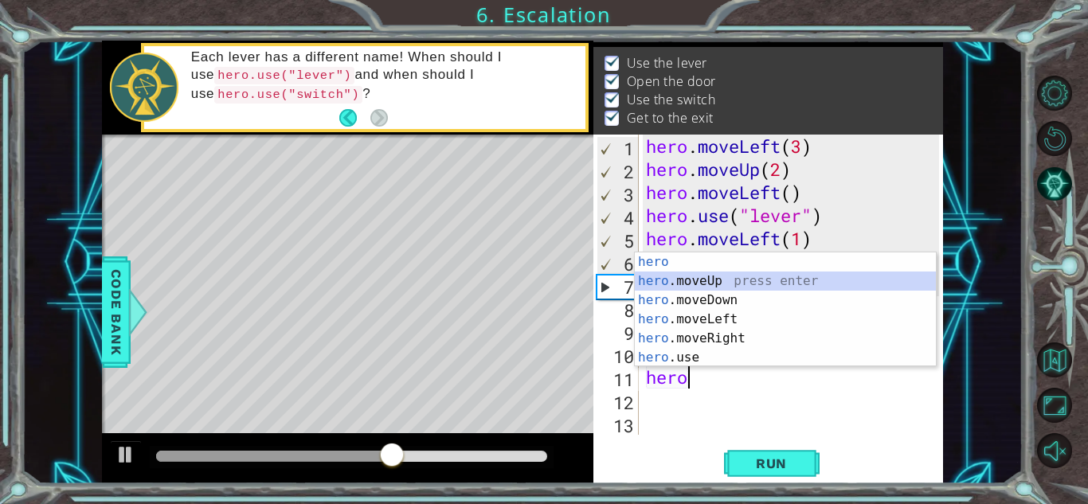
click at [718, 279] on div "hero press enter hero .moveUp press enter hero .moveDown press enter hero .move…" at bounding box center [785, 328] width 301 height 153
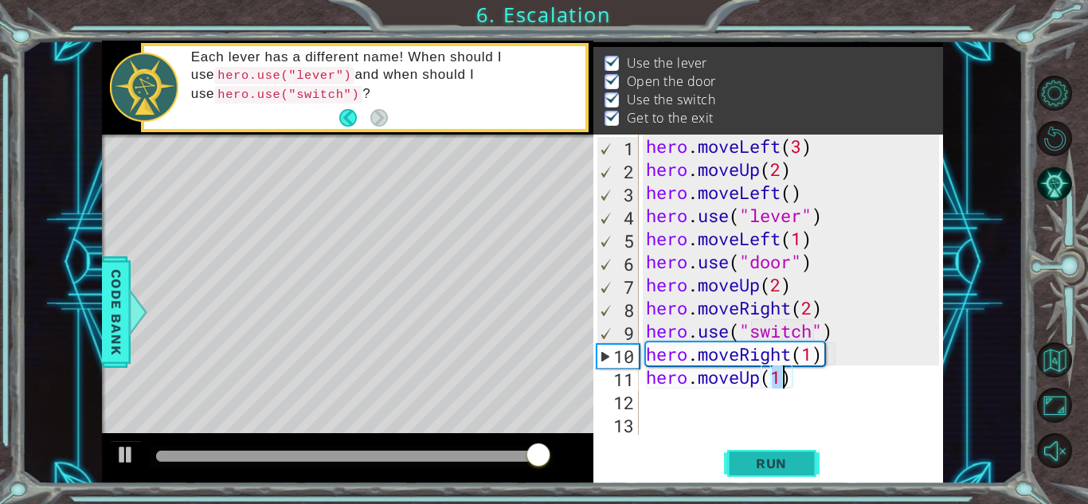
type textarea "hero.moveUp(1)"
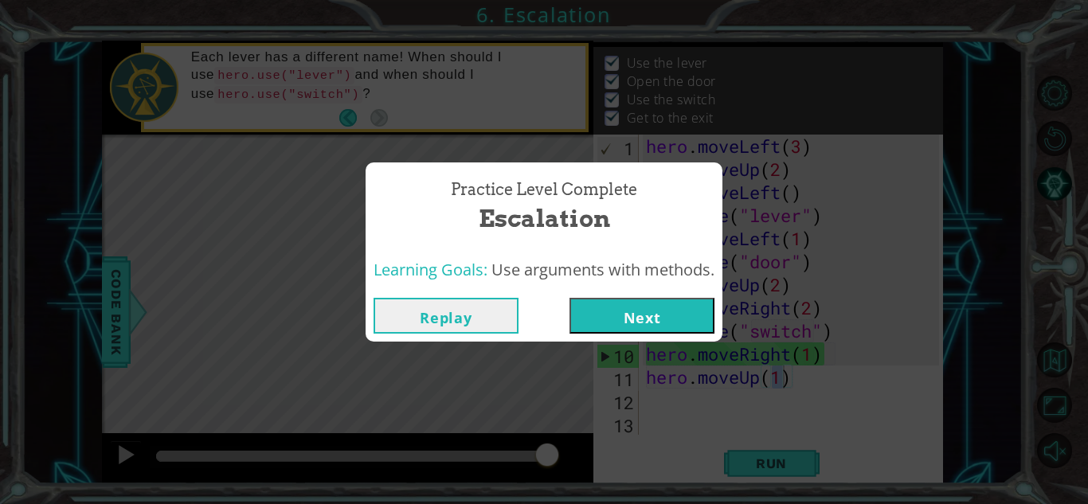
click at [647, 322] on button "Next" at bounding box center [641, 316] width 145 height 36
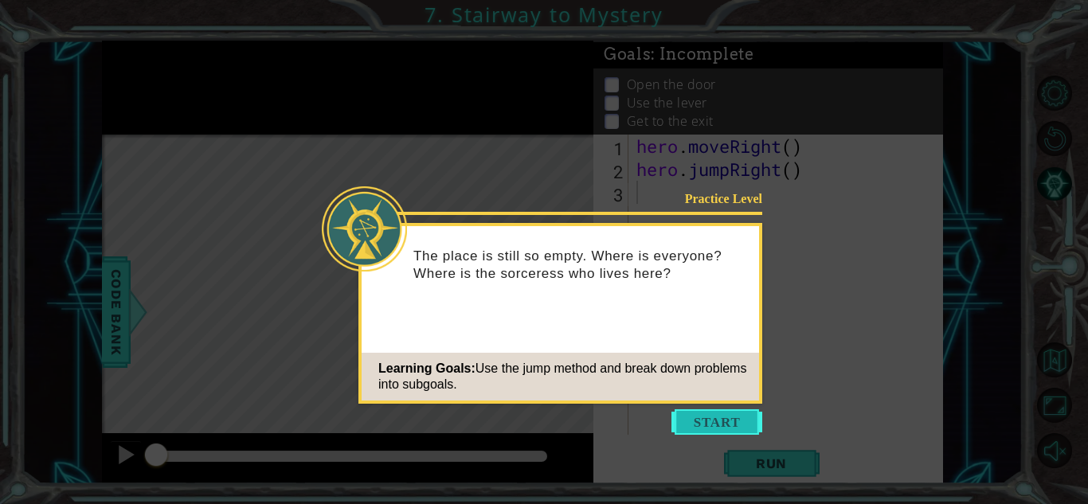
click at [718, 417] on button "Start" at bounding box center [716, 421] width 91 height 25
